Goal: Check status: Check status

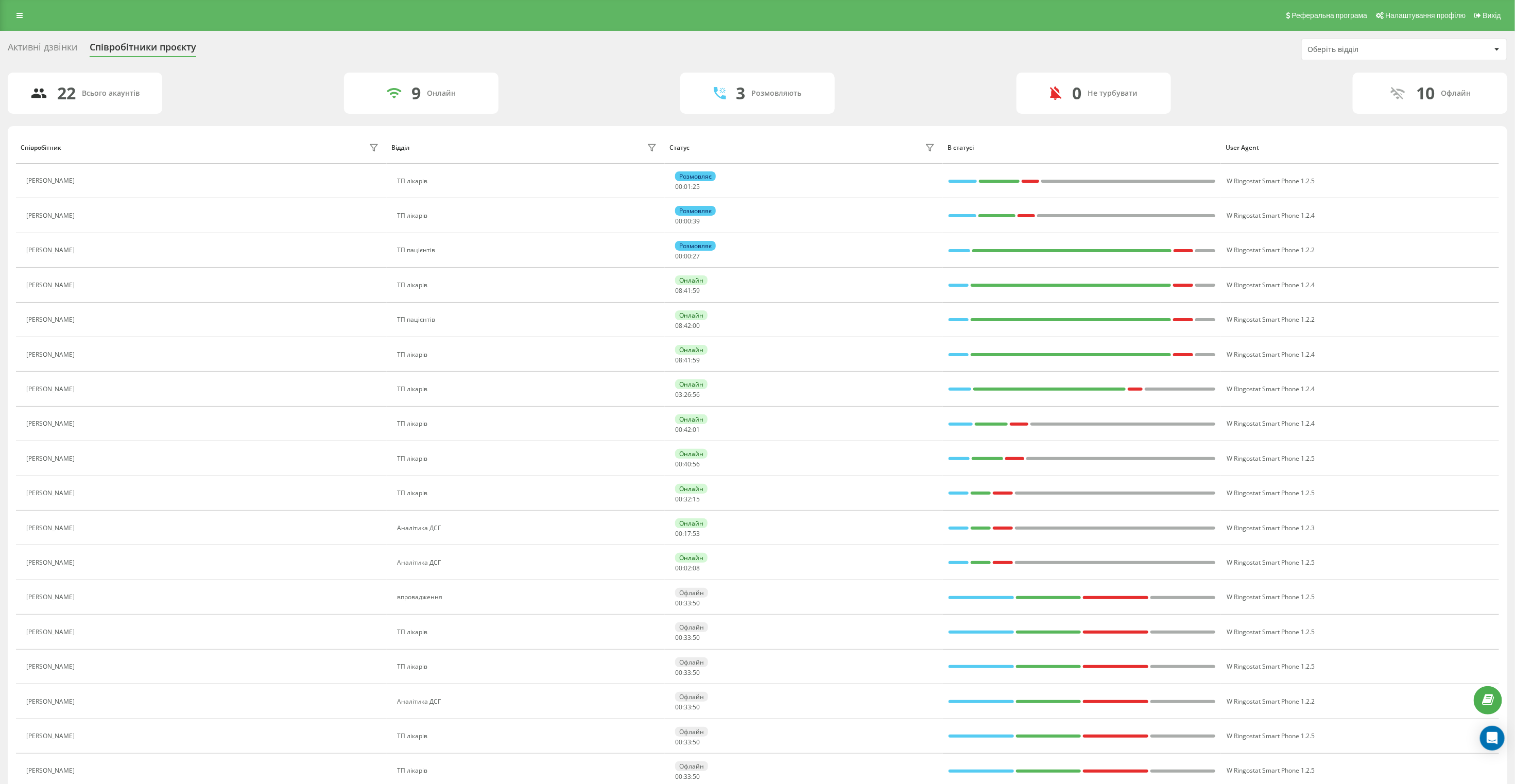
click at [42, 44] on div "Активні дзвінки" at bounding box center [42, 49] width 70 height 16
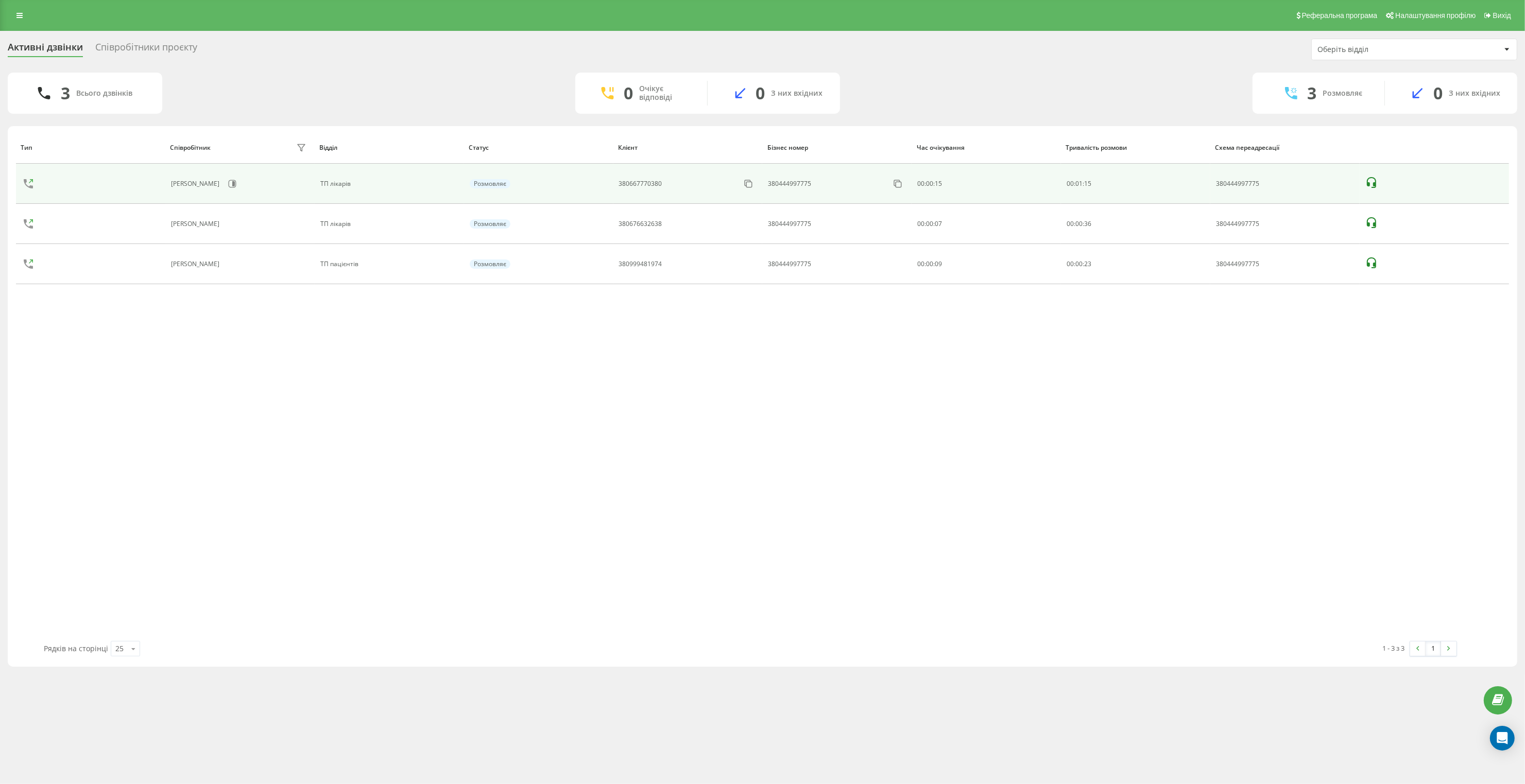
click at [1371, 181] on icon at bounding box center [1372, 183] width 12 height 12
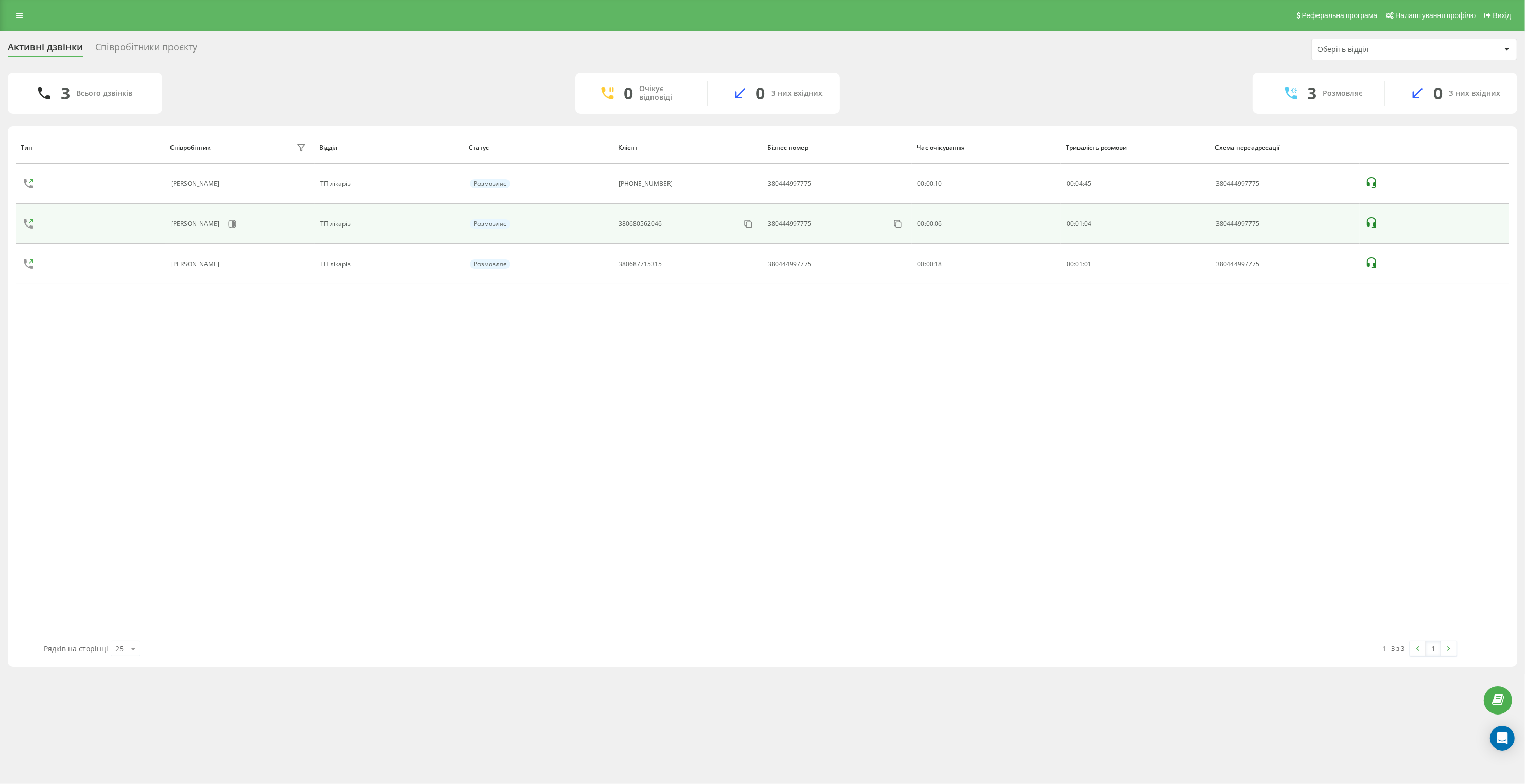
click at [1365, 221] on icon at bounding box center [1372, 223] width 12 height 12
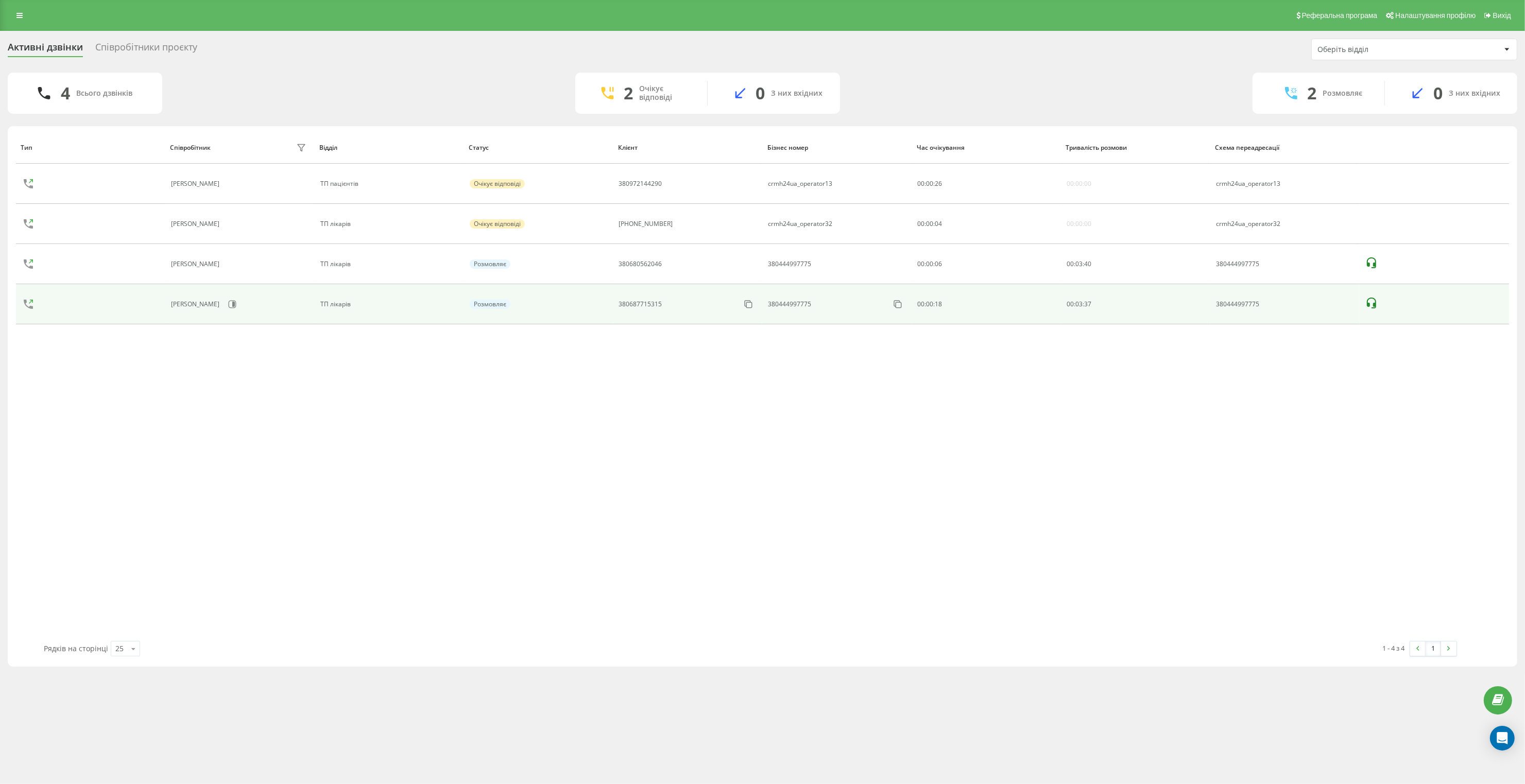
click at [1373, 304] on icon at bounding box center [1372, 303] width 12 height 12
